Goal: Find specific page/section: Find specific page/section

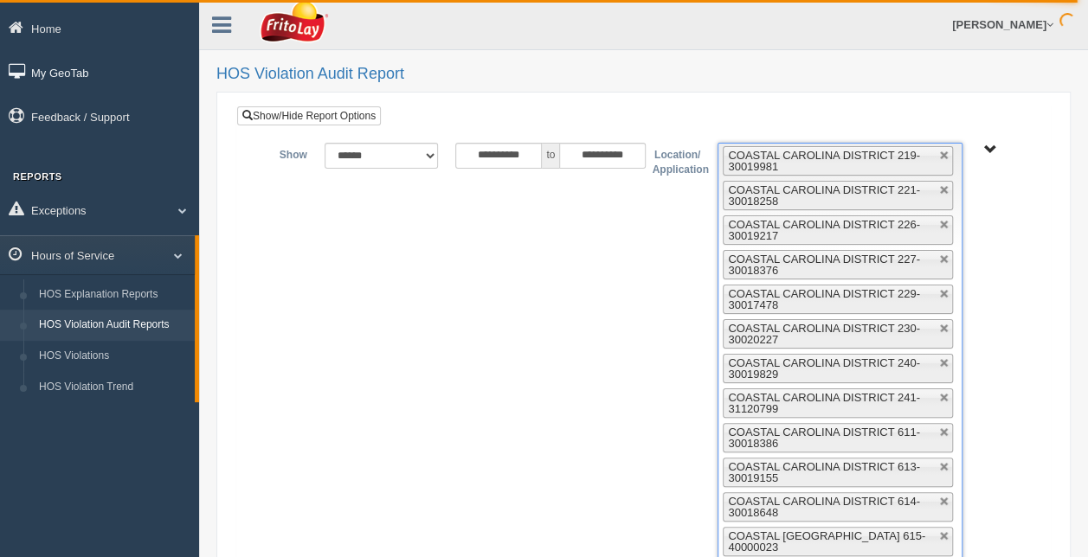
click at [64, 73] on link "My GeoTab" at bounding box center [99, 72] width 199 height 39
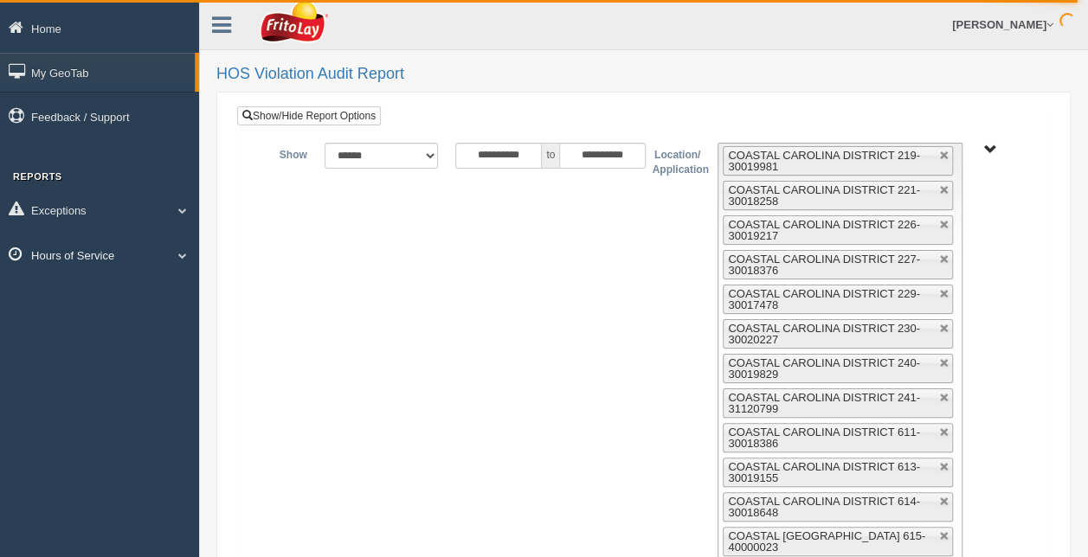
click at [169, 254] on span at bounding box center [175, 255] width 23 height 9
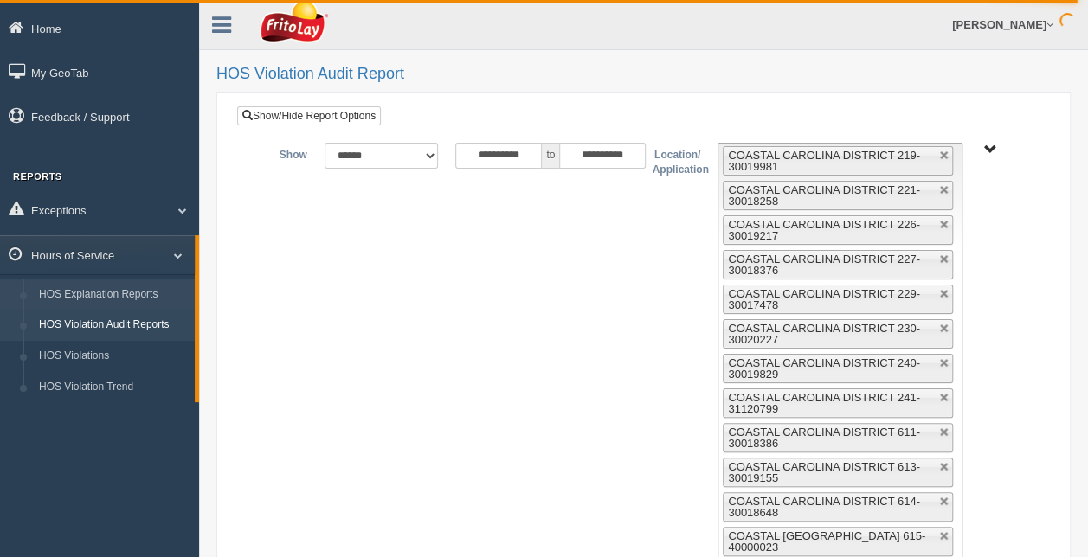
click at [132, 294] on link "HOS Explanation Reports" at bounding box center [113, 295] width 164 height 31
click at [107, 291] on link "HOS Explanation Reports" at bounding box center [113, 295] width 164 height 31
